Goal: Navigation & Orientation: Find specific page/section

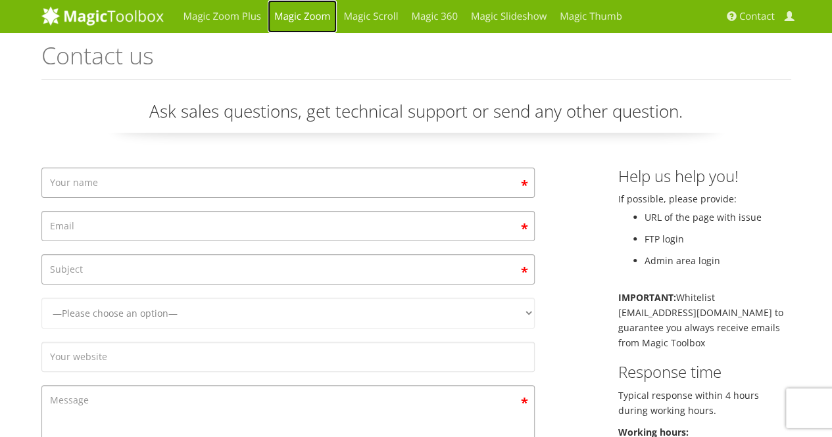
click at [302, 17] on link "Magic Zoom" at bounding box center [302, 16] width 69 height 33
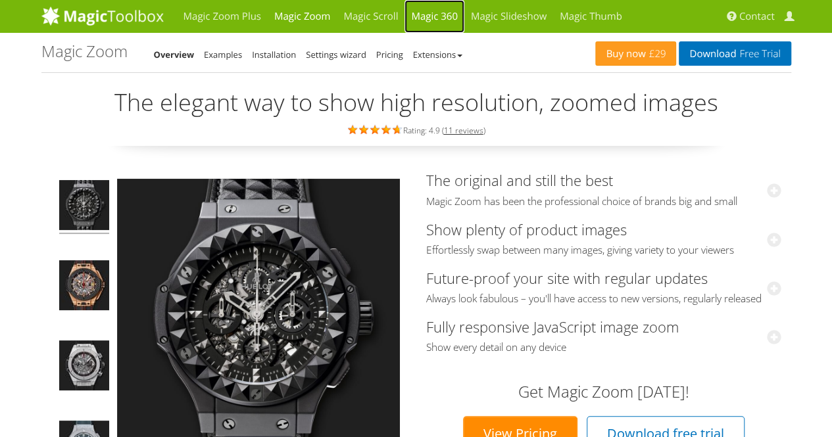
click at [409, 22] on link "Magic 360" at bounding box center [434, 16] width 60 height 33
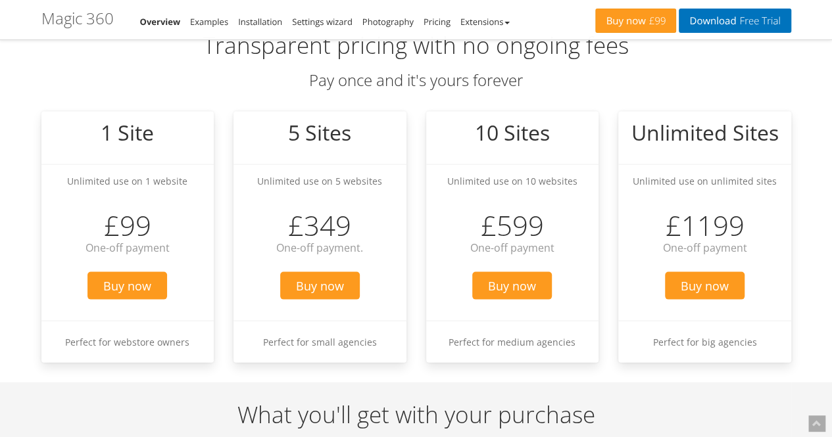
scroll to position [1447, 0]
